Goal: Information Seeking & Learning: Find specific fact

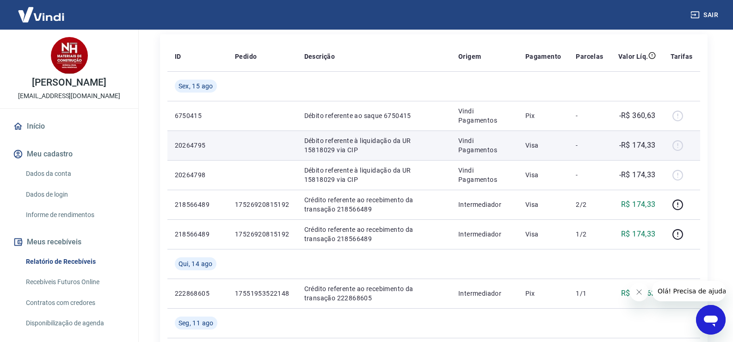
scroll to position [185, 0]
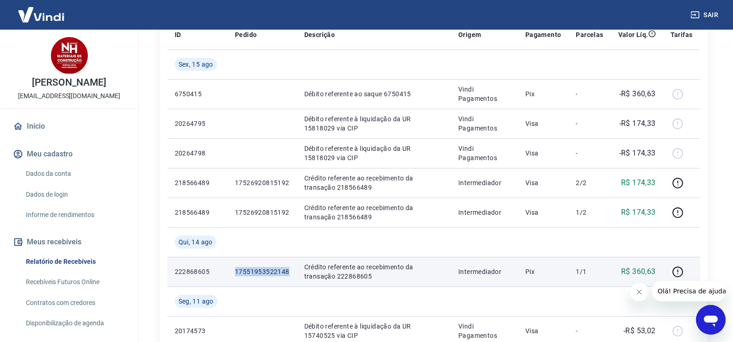
drag, startPoint x: 233, startPoint y: 270, endPoint x: 285, endPoint y: 274, distance: 52.4
click at [290, 275] on td "17551953522148" at bounding box center [262, 272] width 69 height 30
copy p "17551953522148"
